Goal: Check status: Check status

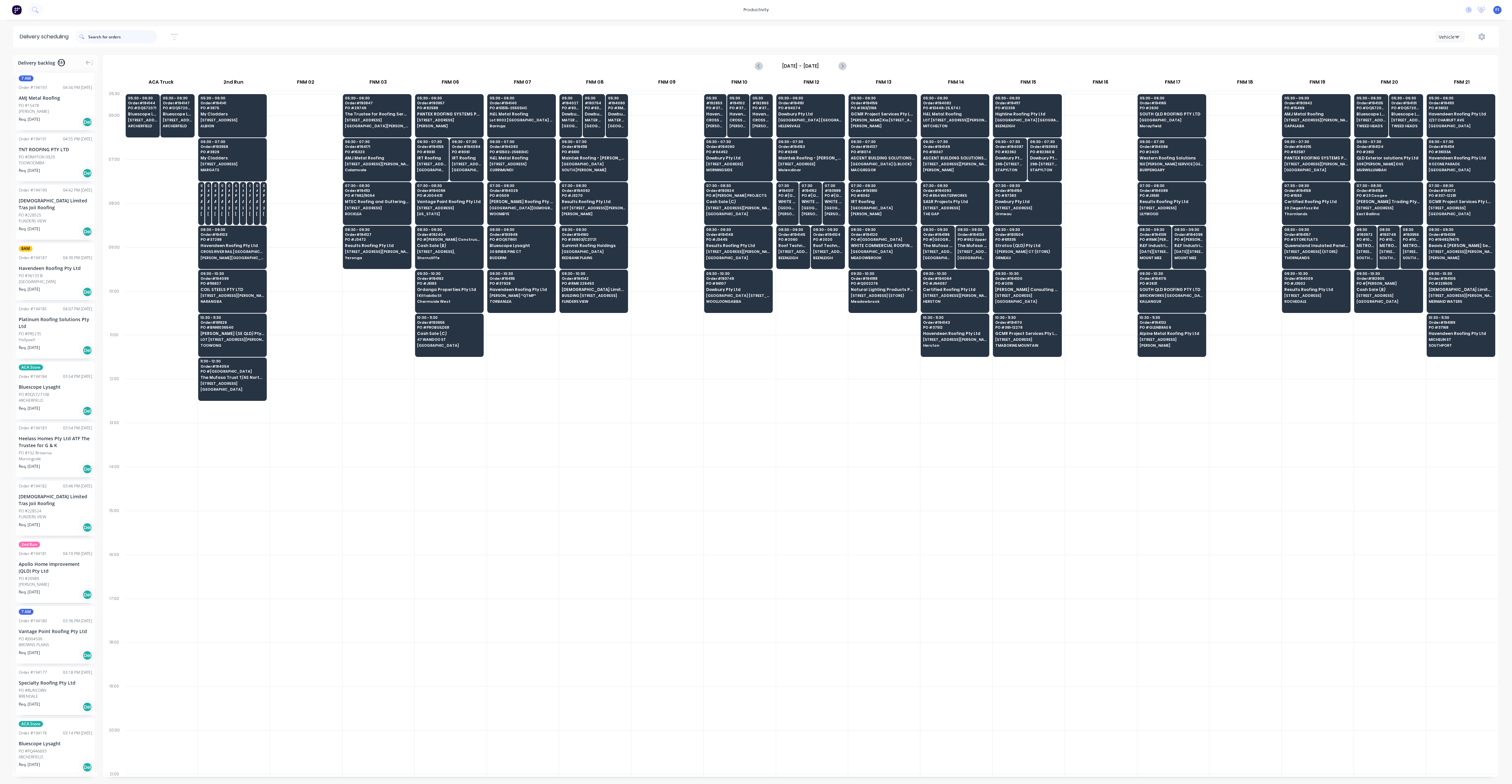
click at [120, 38] on input "text" at bounding box center [122, 37] width 69 height 13
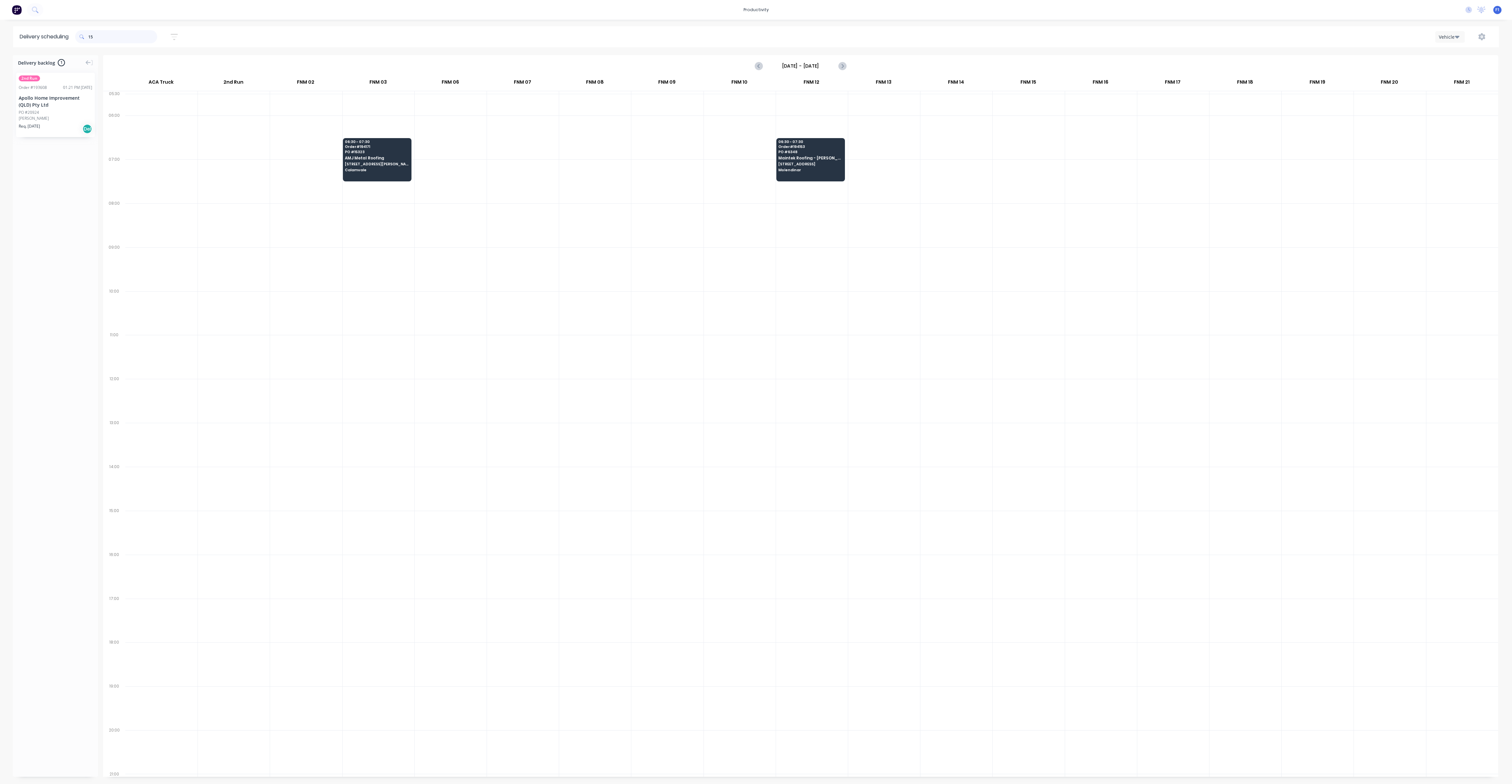
type input "1"
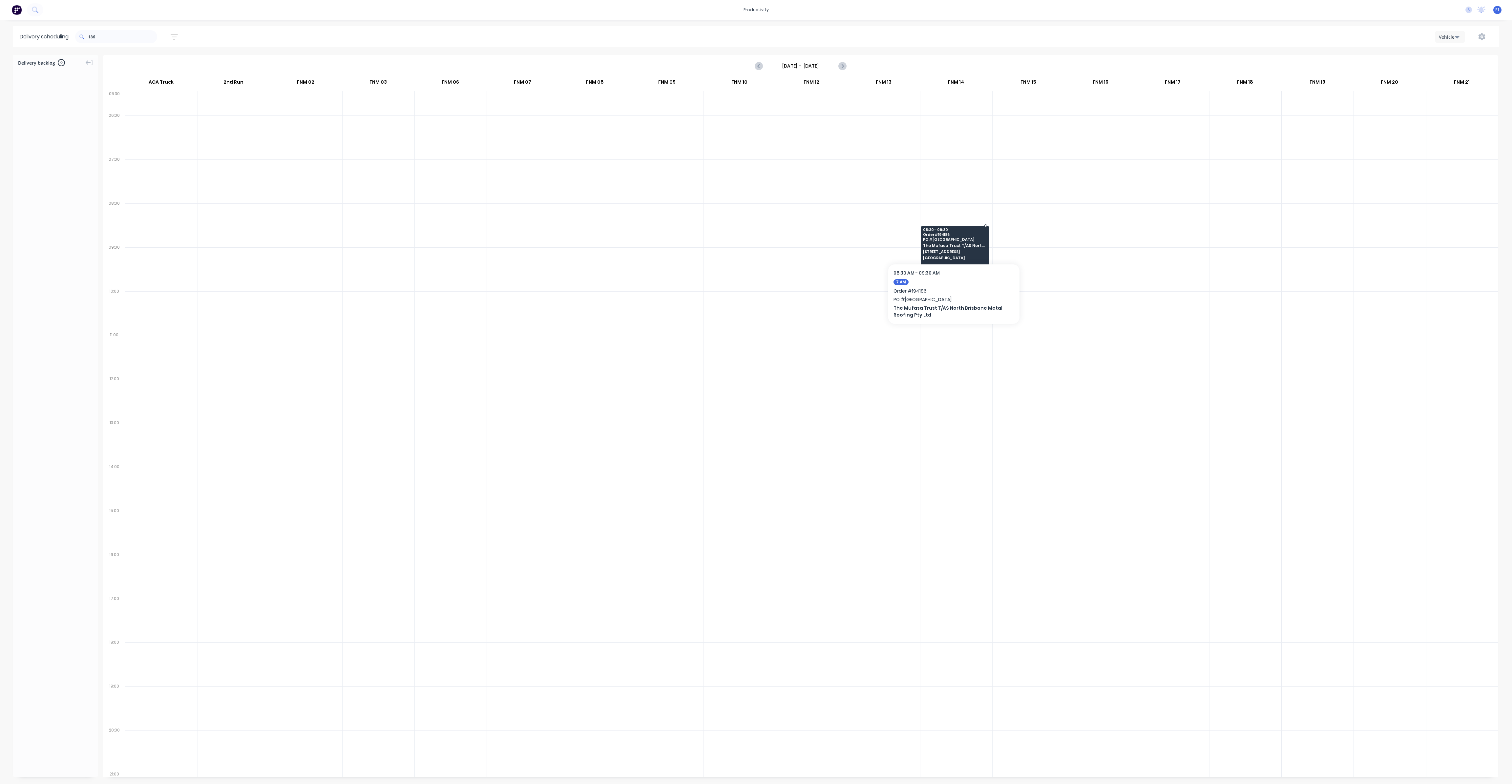
click at [958, 247] on div "08:30 - 09:30 Order # 194186 PO # 652 [GEOGRAPHIC_DATA] The Mufasa Trust T/AS N…" at bounding box center [955, 244] width 68 height 37
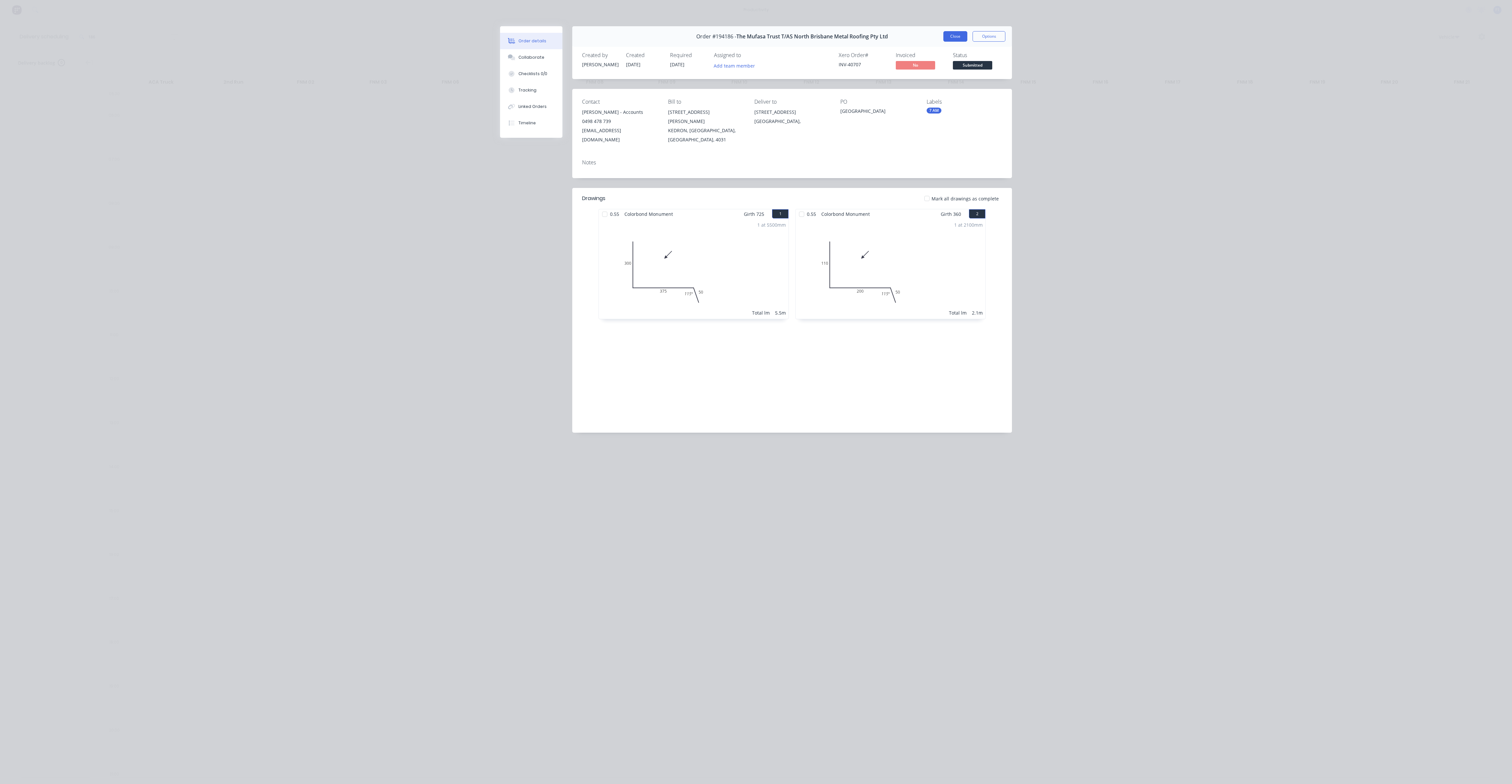
click at [948, 34] on button "Close" at bounding box center [955, 37] width 24 height 11
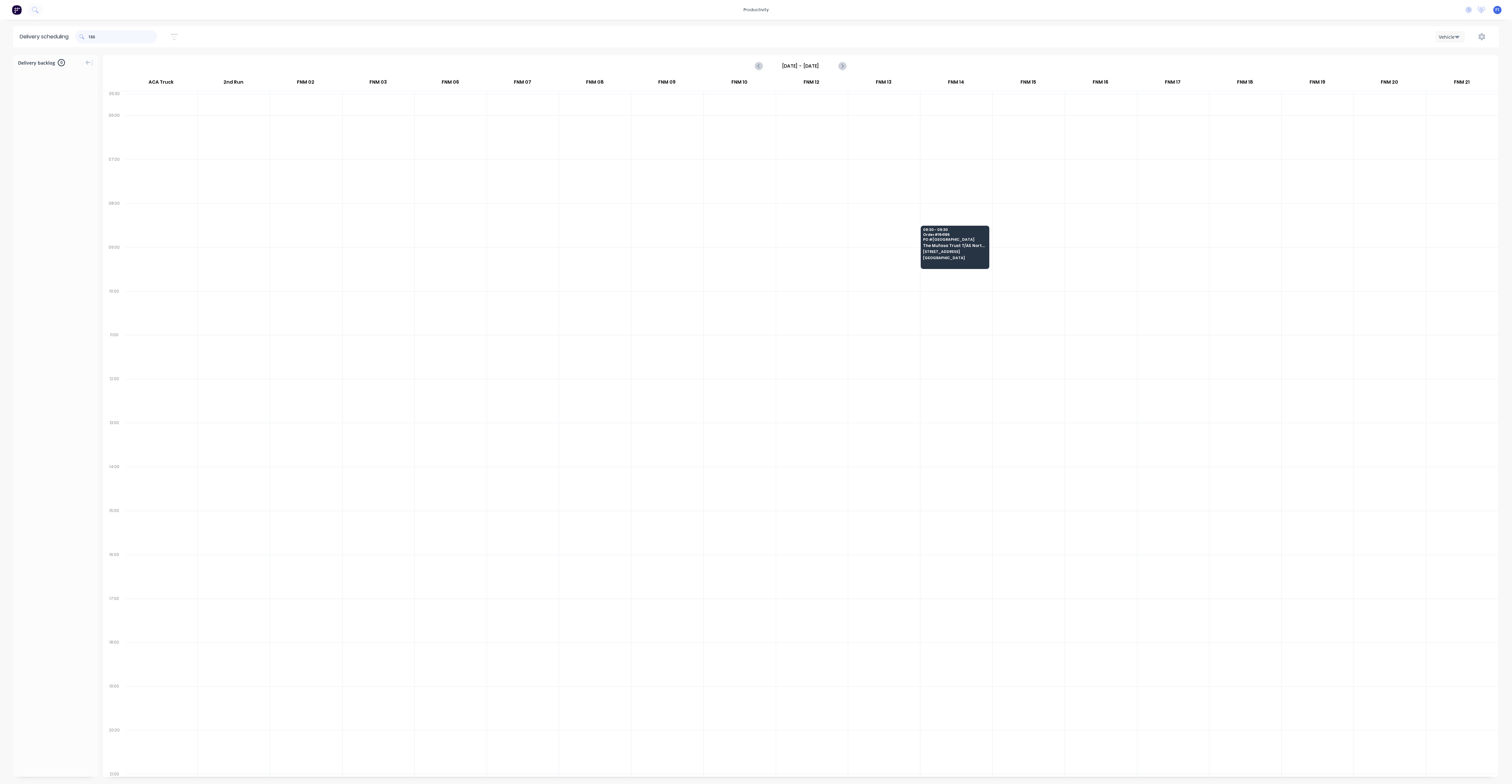
click at [124, 38] on input "186" at bounding box center [122, 37] width 69 height 13
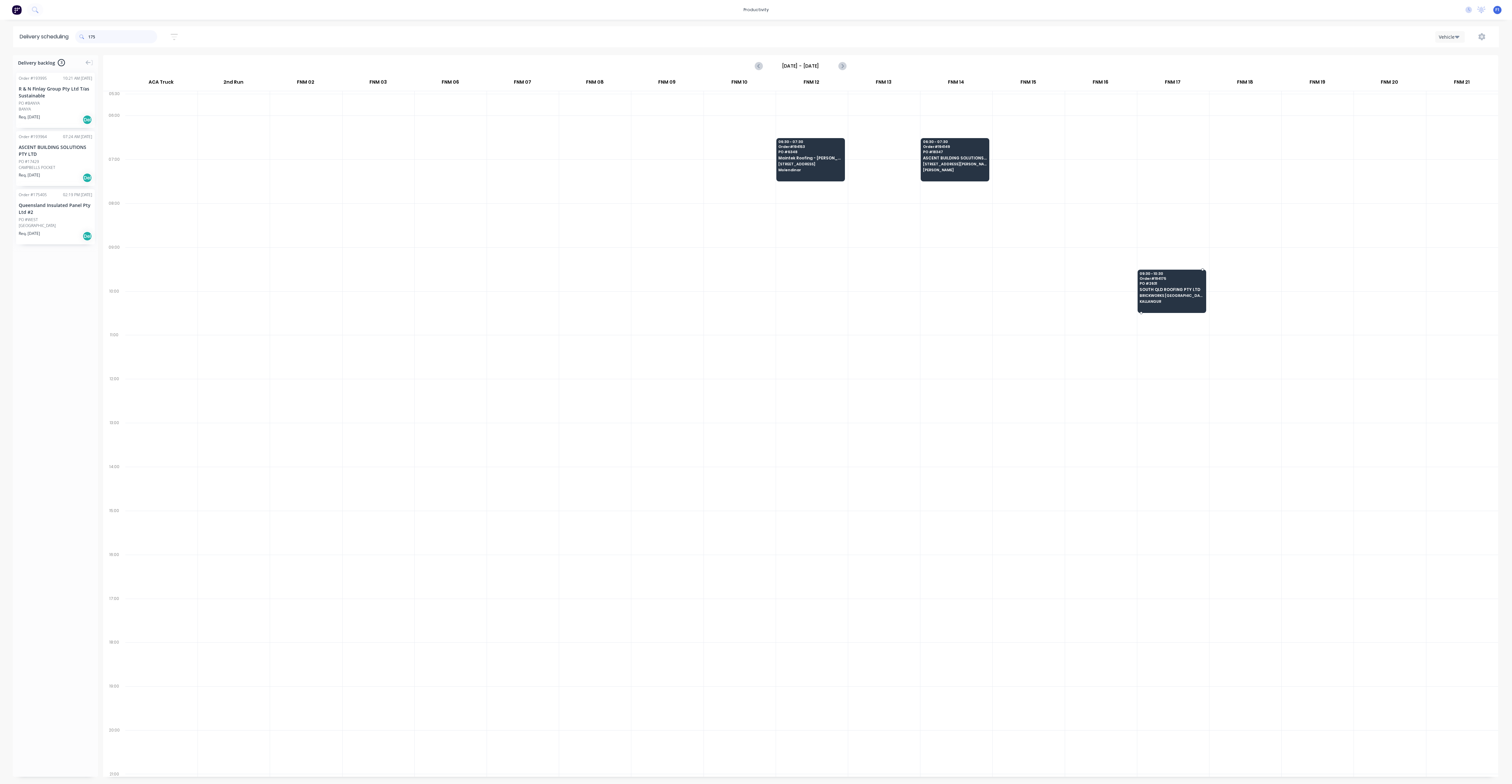
type input "175"
click at [1180, 297] on div "09:30 - 10:30 Order # 194175 PO # 2631 [GEOGRAPHIC_DATA] ROOFING PTY LTD BRICKW…" at bounding box center [1172, 288] width 68 height 37
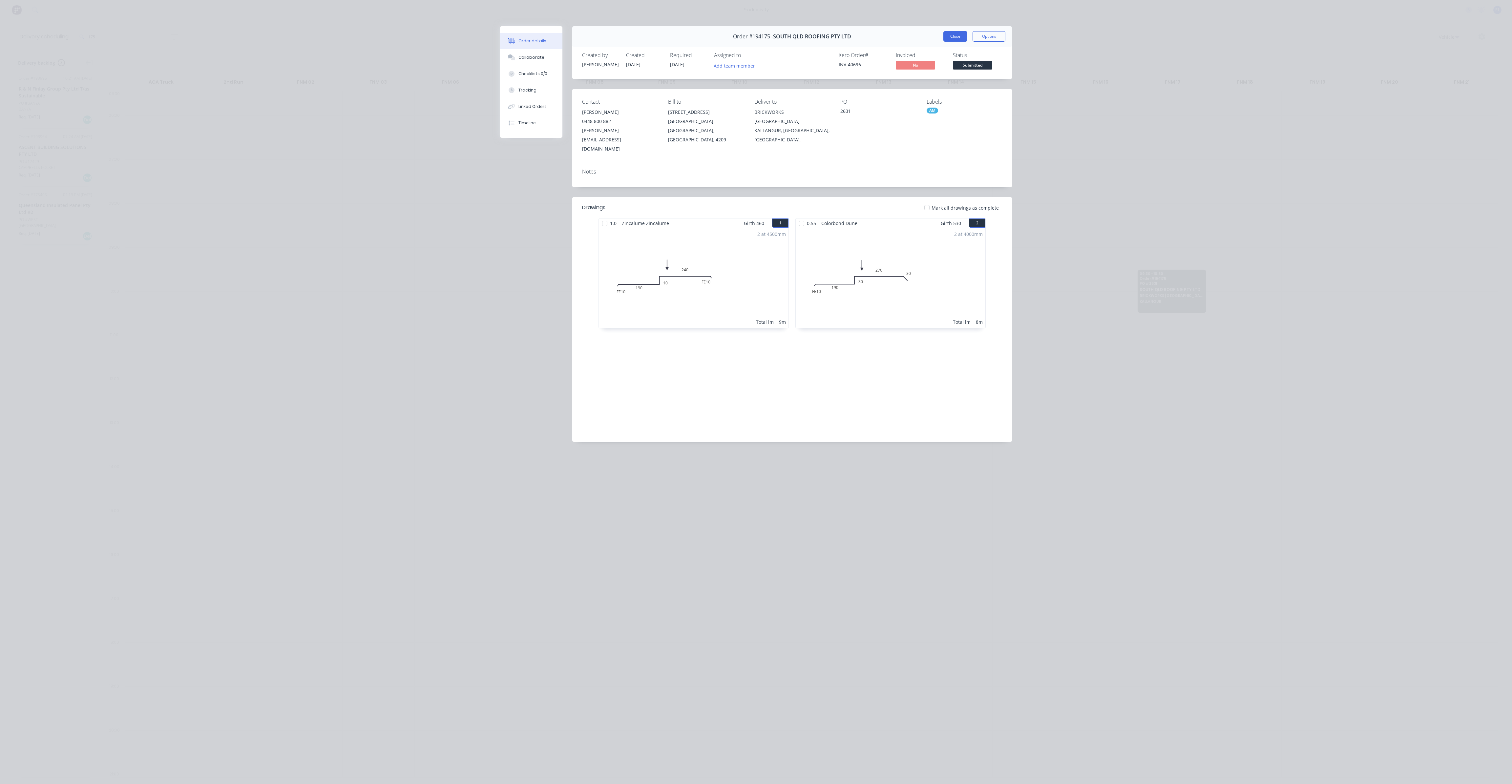
click at [956, 40] on button "Close" at bounding box center [955, 37] width 24 height 11
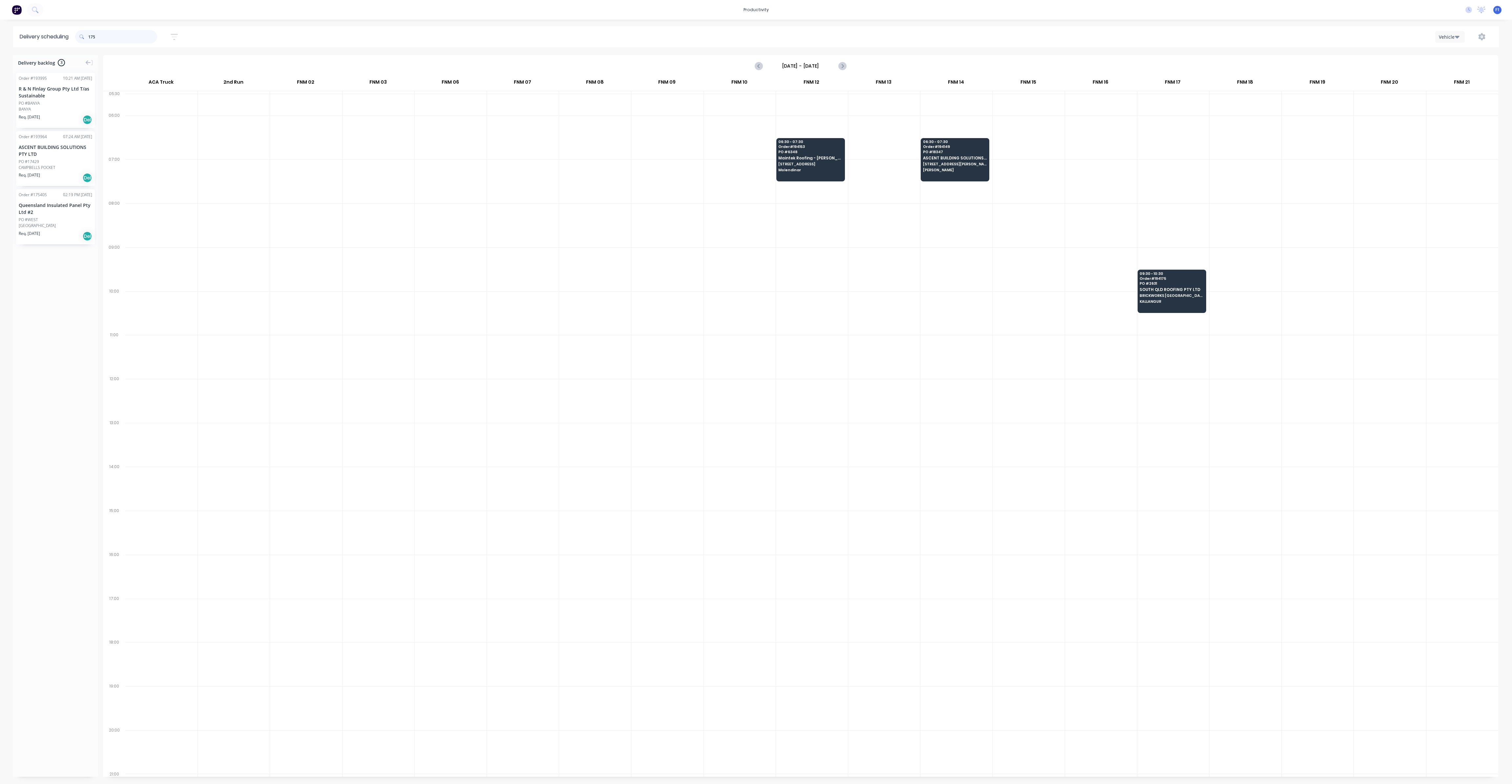
click at [95, 33] on input "175" at bounding box center [122, 37] width 69 height 13
click at [99, 33] on input "175" at bounding box center [122, 37] width 69 height 13
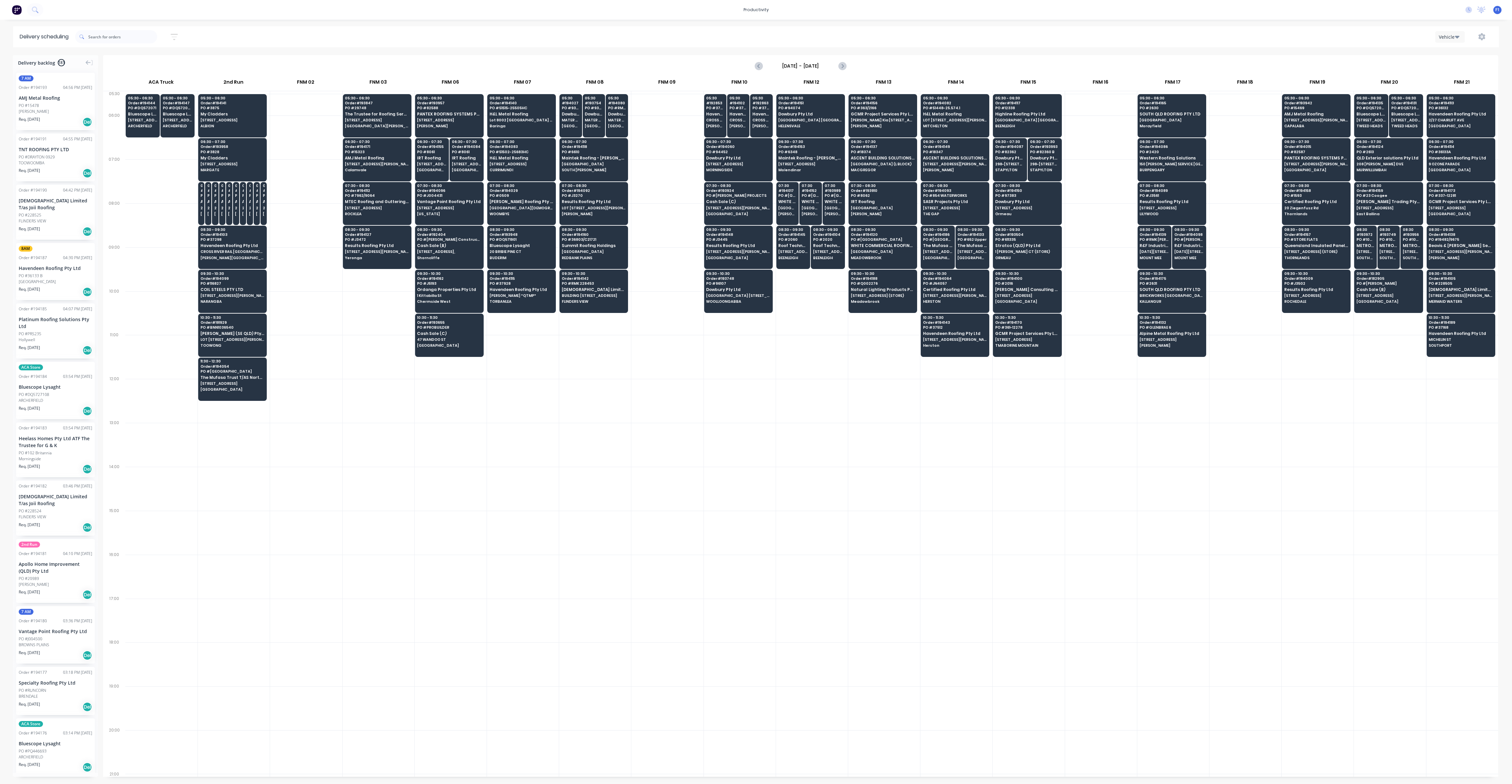
click at [688, 390] on div at bounding box center [667, 400] width 72 height 44
